Goal: Task Accomplishment & Management: Manage account settings

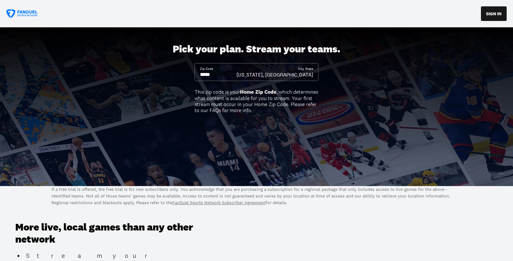
click at [227, 77] on input at bounding box center [218, 74] width 37 height 7
click at [226, 77] on input at bounding box center [218, 74] width 37 height 7
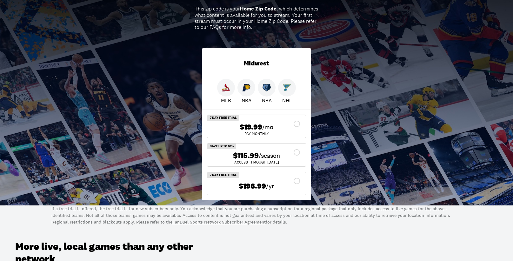
scroll to position [92, 0]
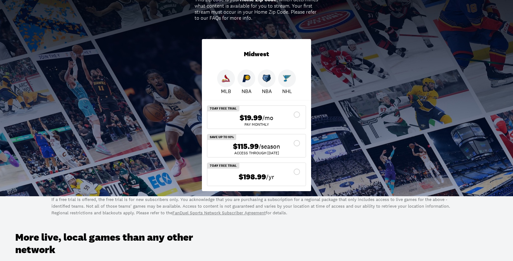
type input "*****"
click at [288, 80] on img at bounding box center [287, 78] width 8 height 8
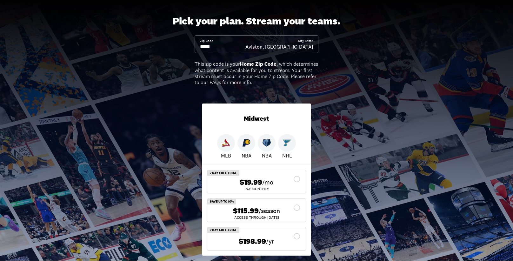
scroll to position [0, 0]
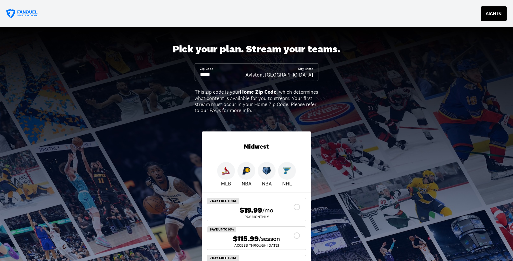
click at [493, 13] on button "SIGN IN" at bounding box center [494, 13] width 26 height 15
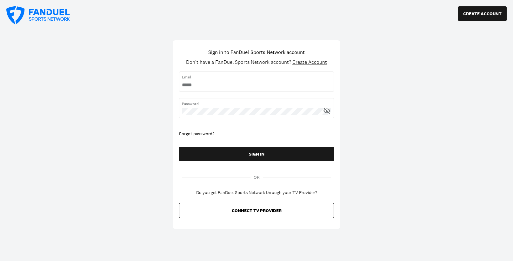
type input "**********"
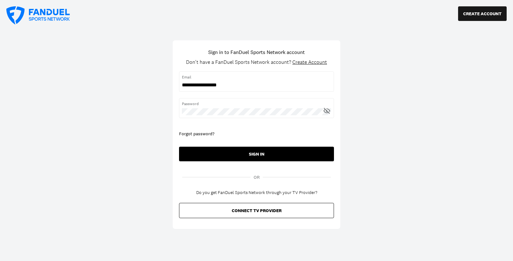
click at [259, 154] on button "SIGN IN" at bounding box center [256, 154] width 155 height 15
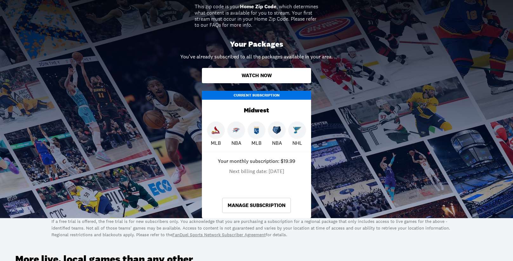
scroll to position [159, 0]
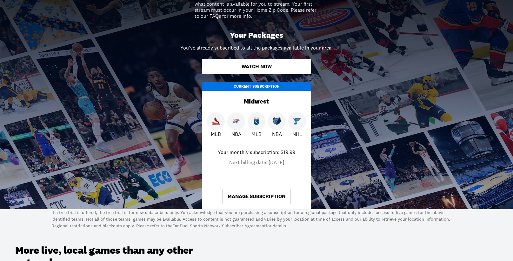
click at [264, 197] on link "Manage Subscription" at bounding box center [256, 196] width 69 height 15
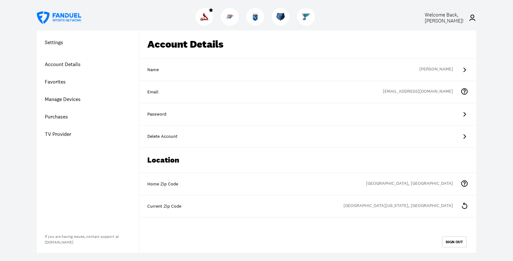
scroll to position [12, 0]
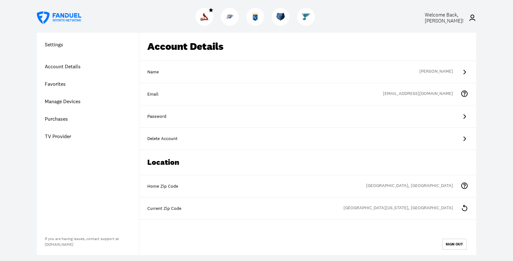
click at [63, 116] on link "Purchases" at bounding box center [88, 118] width 102 height 17
click at [63, 116] on div "Settings Account Details Favorites Manage Devices Purchases TV Provider" at bounding box center [88, 93] width 102 height 105
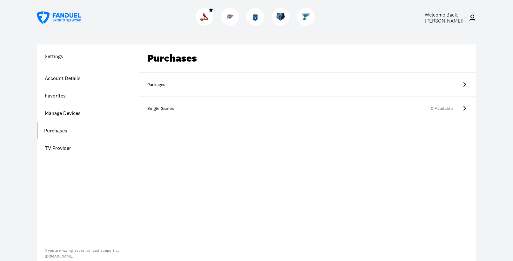
click at [193, 86] on link "Packages" at bounding box center [307, 85] width 337 height 24
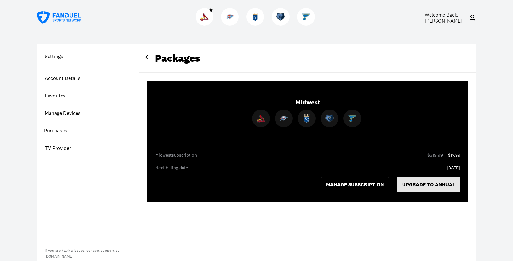
click at [416, 185] on button "UPGRADE TO ANNUAL" at bounding box center [428, 184] width 63 height 15
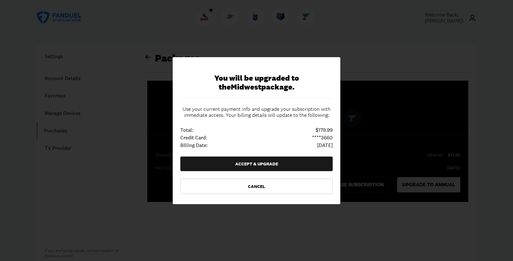
click at [416, 185] on div at bounding box center [256, 130] width 513 height 261
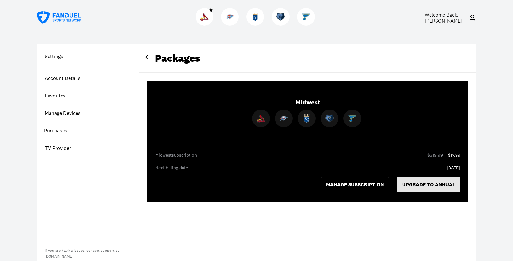
click at [416, 185] on button "UPGRADE TO ANNUAL" at bounding box center [428, 184] width 63 height 15
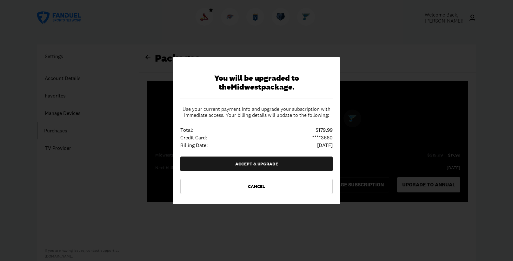
click at [416, 185] on div at bounding box center [256, 130] width 513 height 261
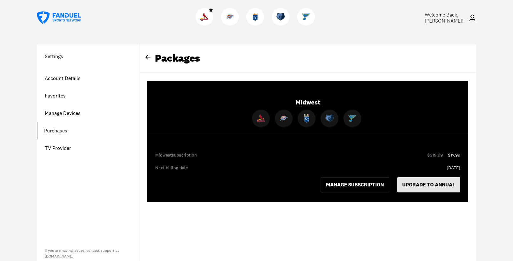
click at [416, 185] on button "UPGRADE TO ANNUAL" at bounding box center [428, 184] width 63 height 15
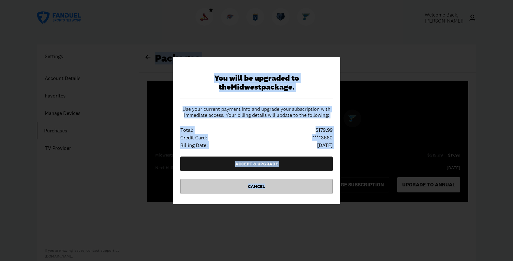
click at [258, 186] on button "Cancel" at bounding box center [256, 186] width 152 height 15
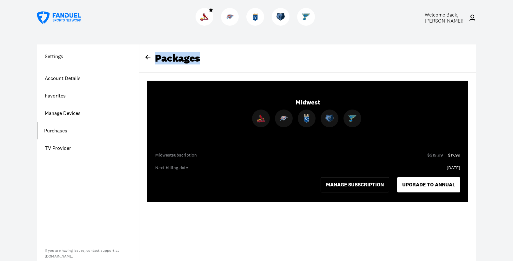
click at [62, 132] on link "Purchases" at bounding box center [88, 130] width 102 height 17
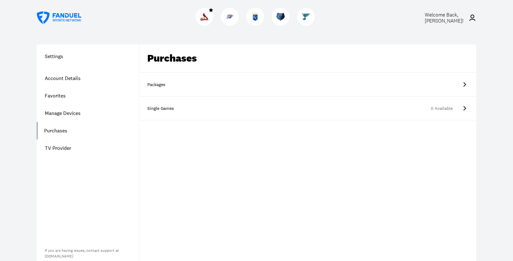
click at [164, 108] on div "Single Games" at bounding box center [163, 108] width 32 height 6
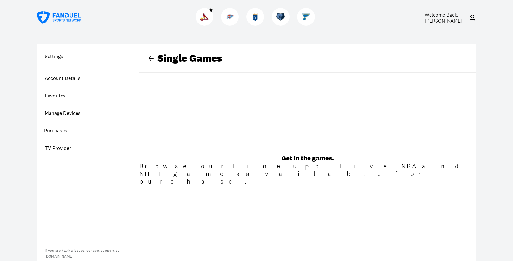
click at [309, 17] on img at bounding box center [306, 17] width 8 height 8
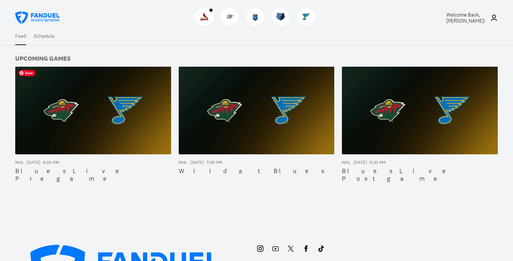
scroll to position [66, 0]
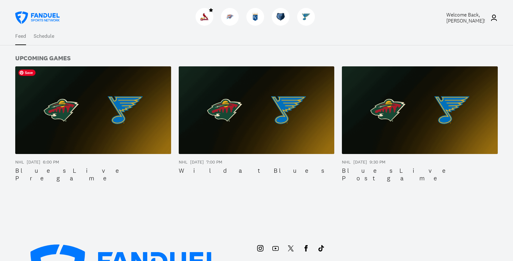
click at [89, 118] on img at bounding box center [93, 110] width 156 height 88
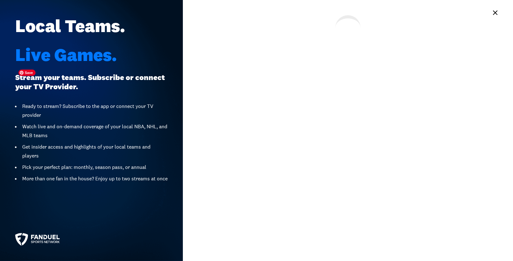
click at [89, 118] on div "Ready to stream? Subscribe to the app or connect your TV provider" at bounding box center [94, 111] width 145 height 18
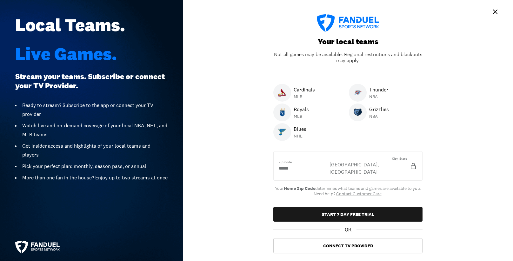
scroll to position [0, 0]
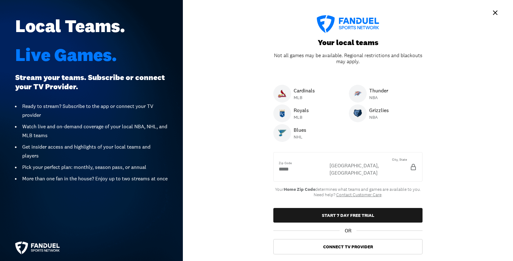
click at [494, 11] on icon "Example Styles.Modal" at bounding box center [495, 12] width 4 height 4
click at [494, 11] on div "Welcome Back, Gerry !" at bounding box center [462, 17] width 72 height 23
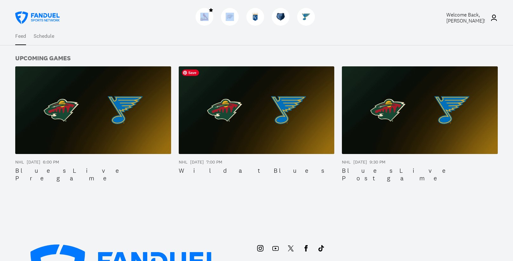
click at [216, 125] on img at bounding box center [257, 110] width 156 height 88
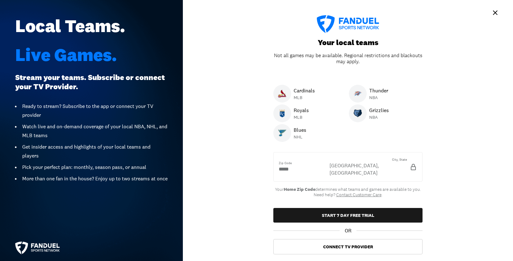
click at [493, 14] on icon "Example Styles.Modal" at bounding box center [496, 13] width 8 height 8
click at [493, 14] on icon at bounding box center [494, 18] width 8 height 8
